Goal: Task Accomplishment & Management: Use online tool/utility

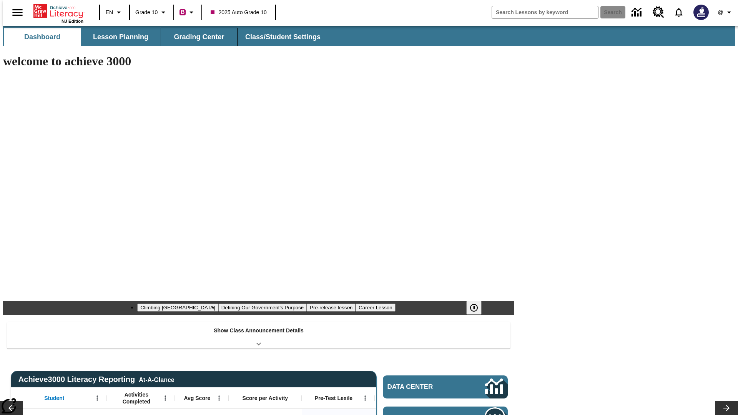
click at [196, 37] on span "Grading Center" at bounding box center [199, 37] width 50 height 9
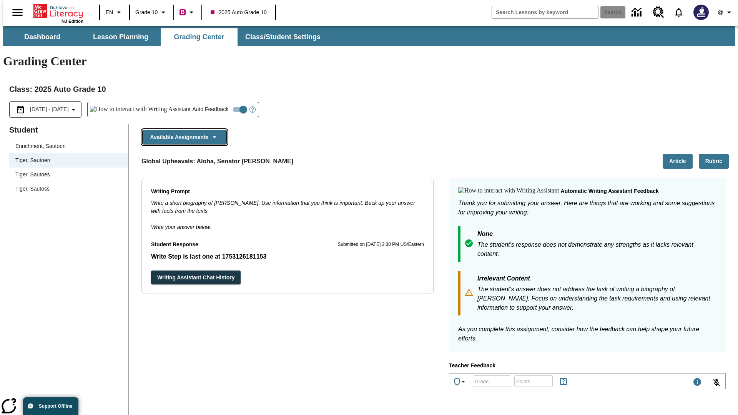
click at [182, 130] on button "Available Assignments" at bounding box center [184, 137] width 85 height 15
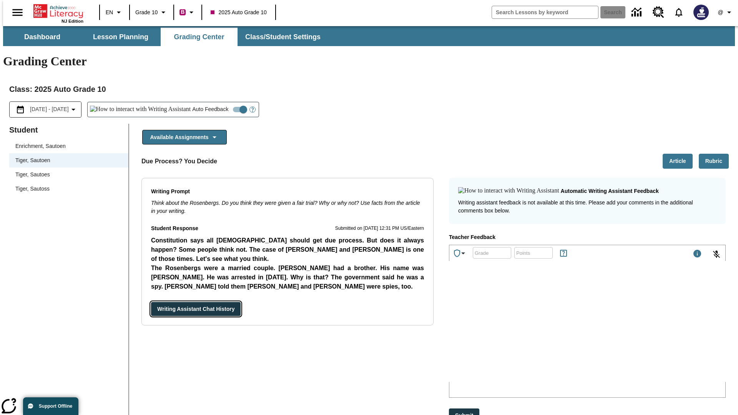
click at [151, 302] on button "Writing Assistant Chat History" at bounding box center [196, 309] width 90 height 14
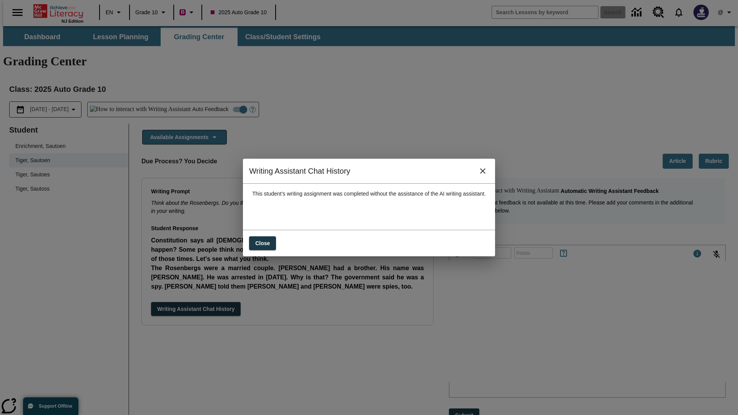
click at [486, 174] on icon "close" at bounding box center [482, 170] width 5 height 5
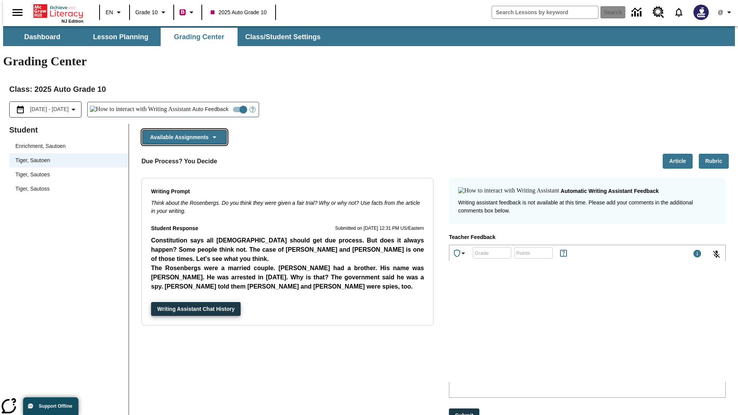
click at [182, 130] on button "Available Assignments" at bounding box center [184, 137] width 85 height 15
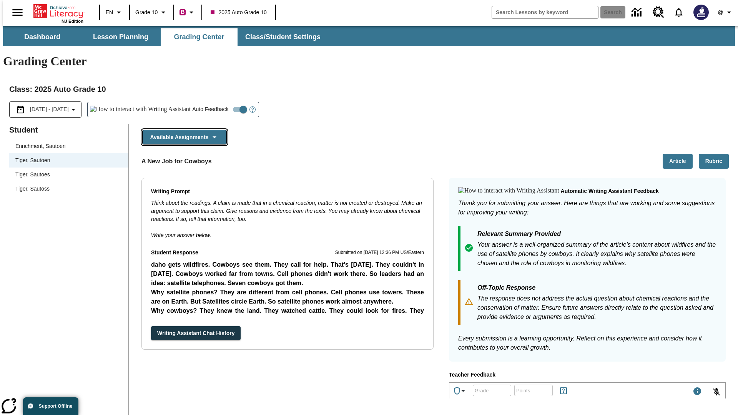
scroll to position [383, 0]
click at [151, 326] on button "Writing Assistant Chat History" at bounding box center [196, 333] width 90 height 14
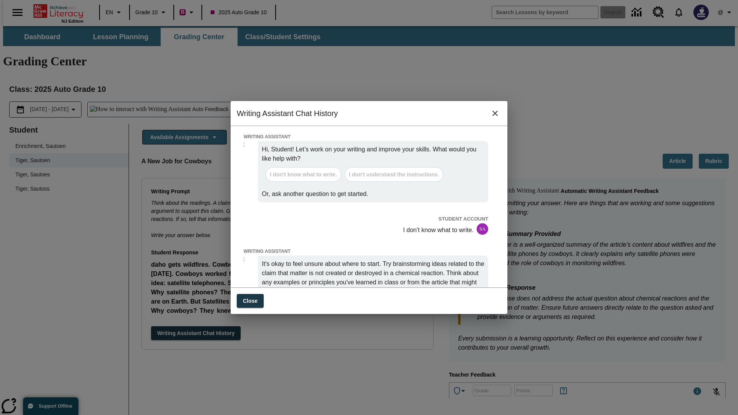
scroll to position [0, 0]
